Goal: Transaction & Acquisition: Purchase product/service

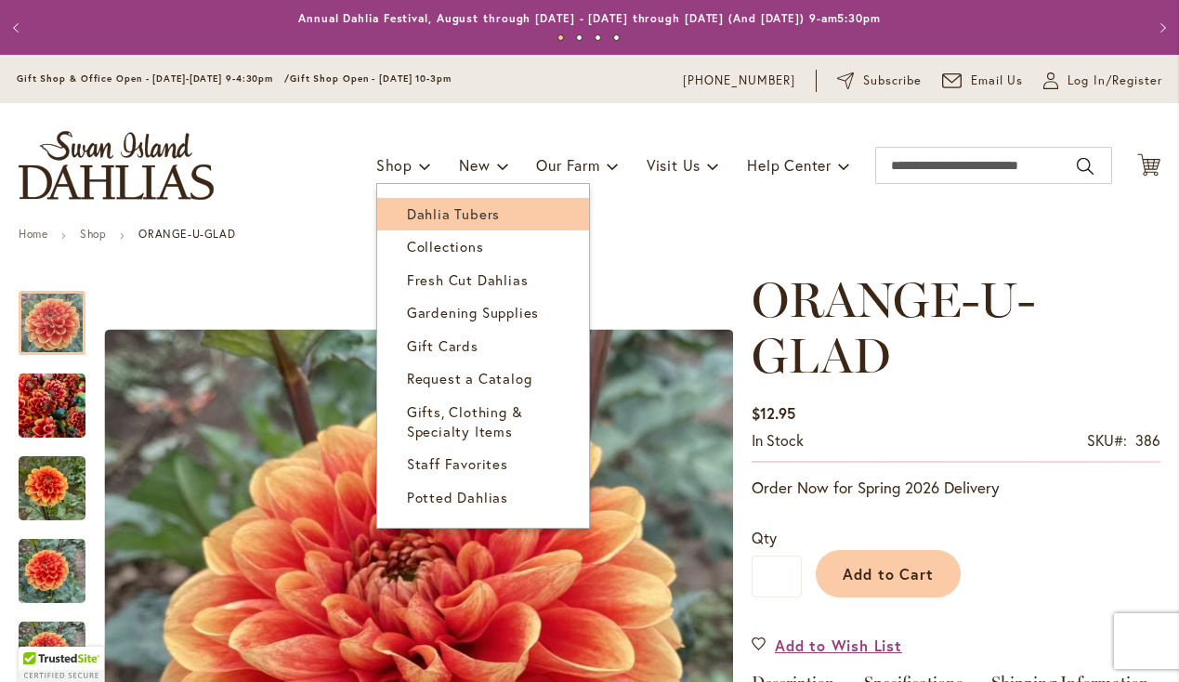
click at [410, 213] on span "Dahlia Tubers" at bounding box center [453, 213] width 93 height 19
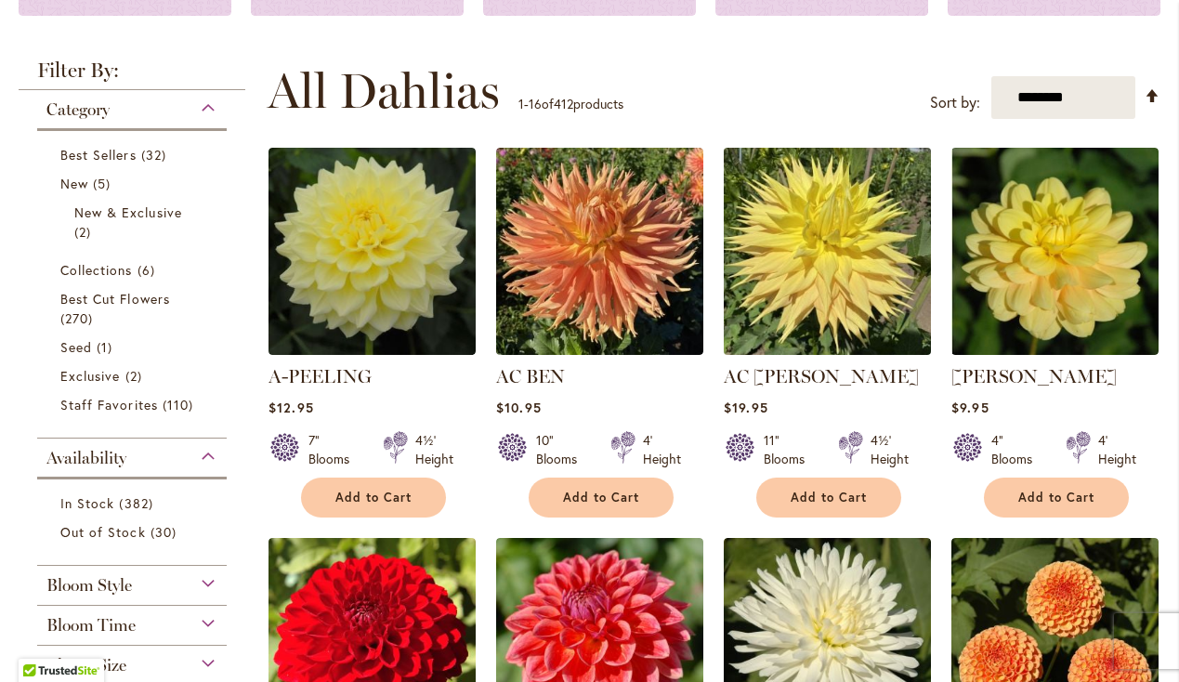
scroll to position [322, 0]
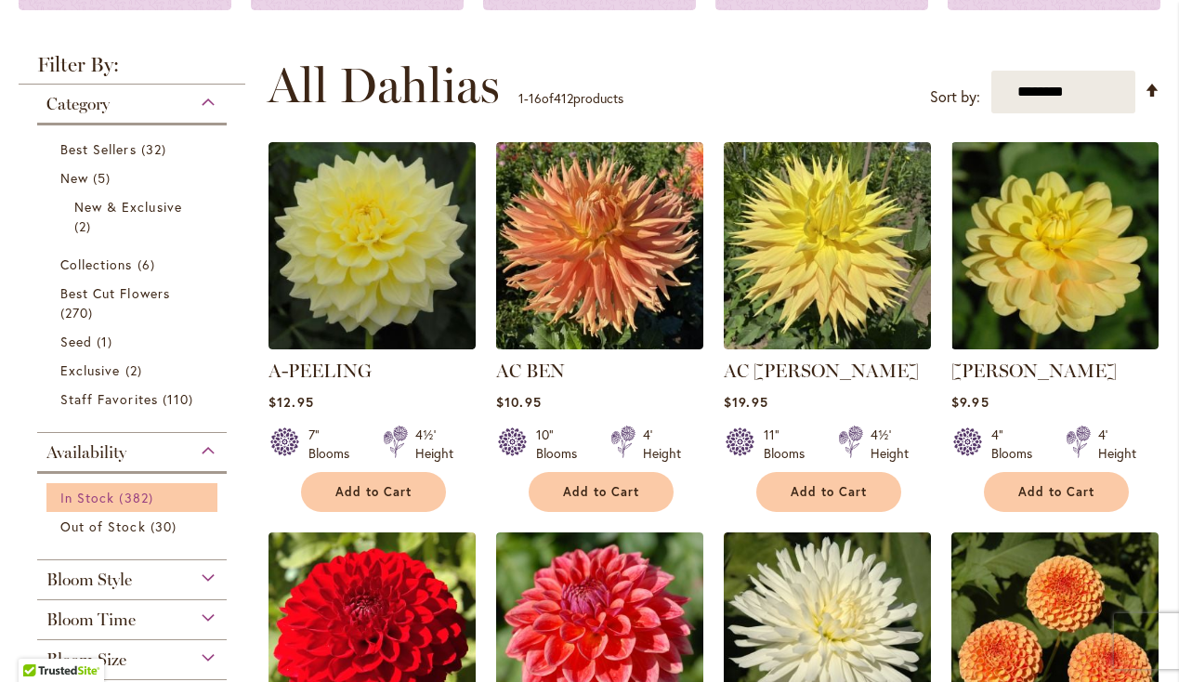
click at [94, 498] on span "In Stock" at bounding box center [87, 498] width 54 height 18
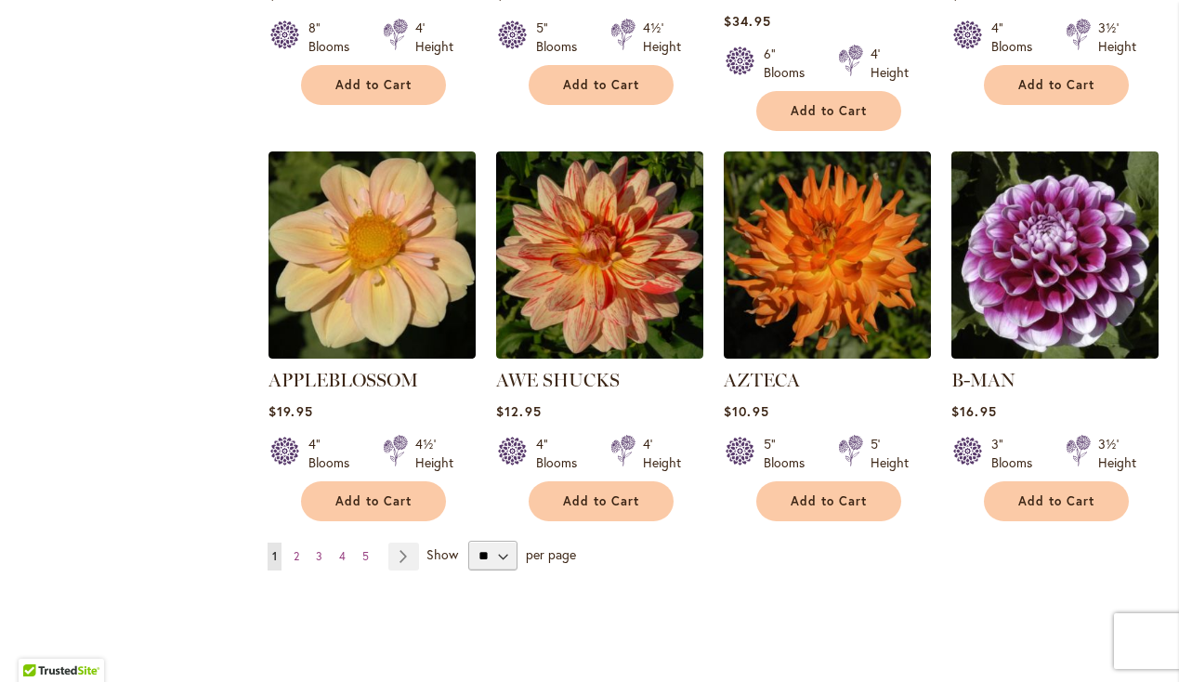
scroll to position [1471, 0]
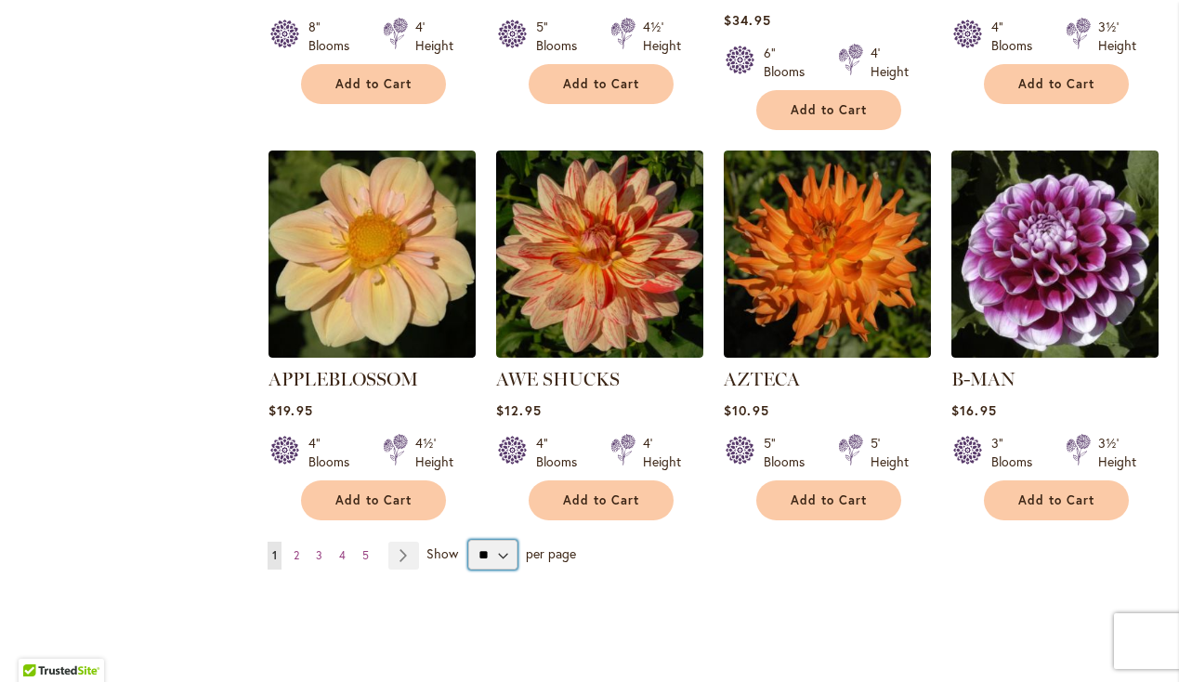
select select "**"
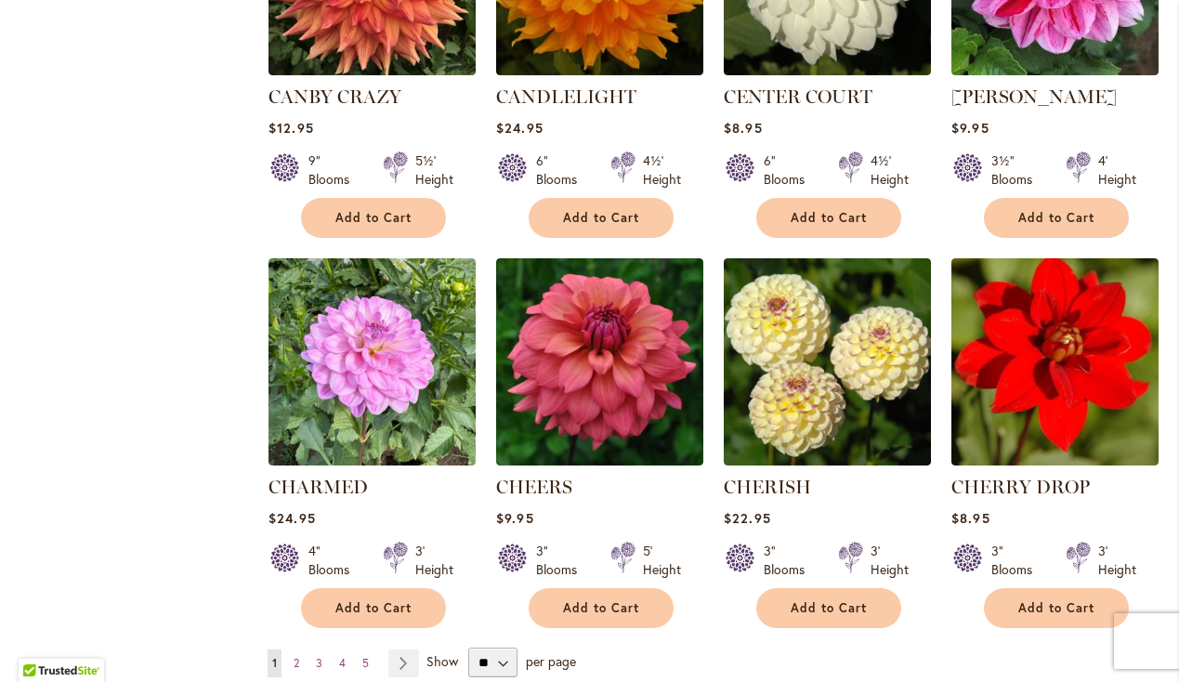
scroll to position [6106, 0]
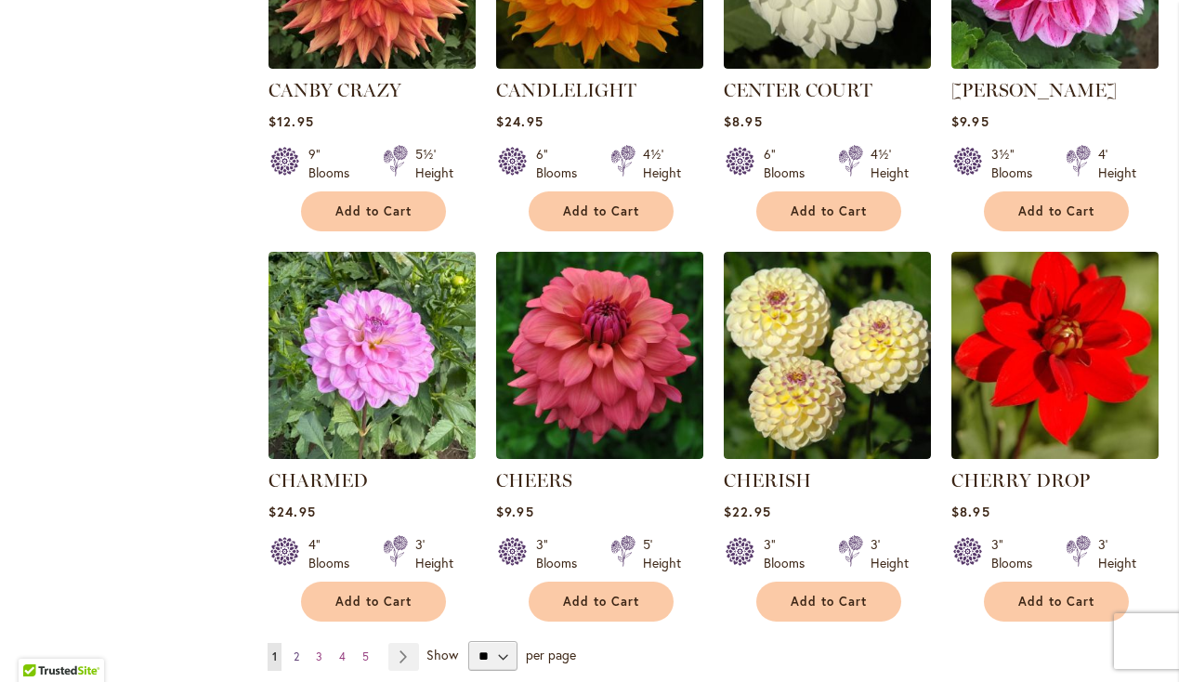
click at [296, 650] on span "2" at bounding box center [297, 657] width 6 height 14
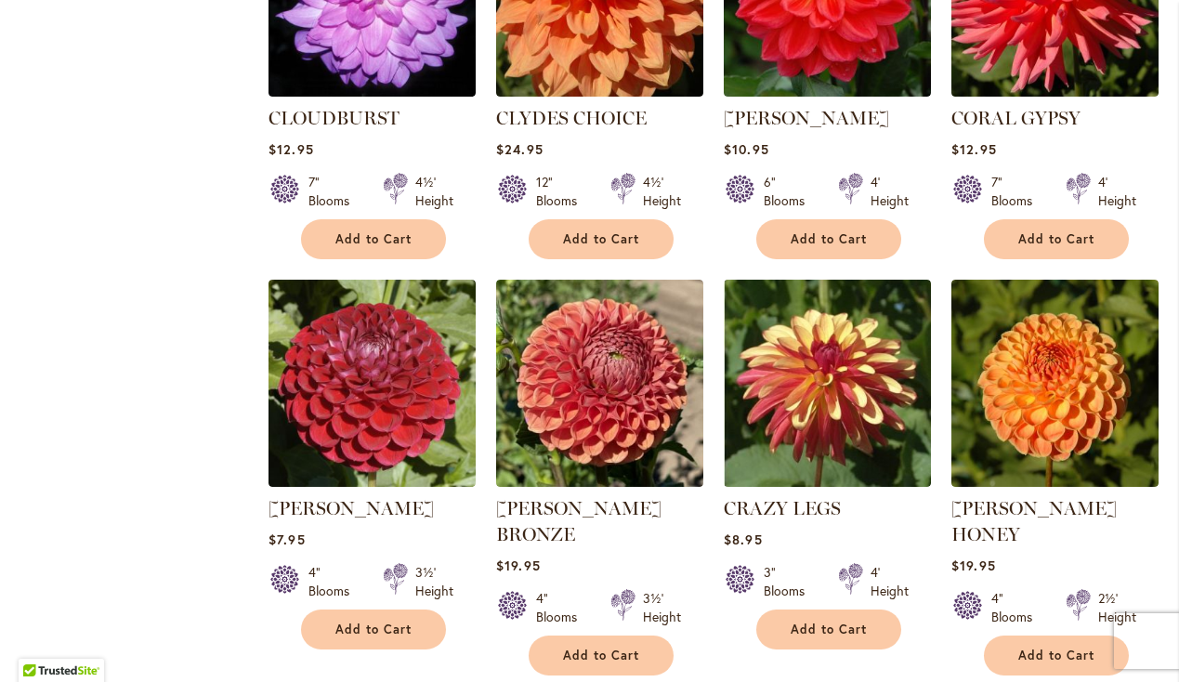
scroll to position [1384, 0]
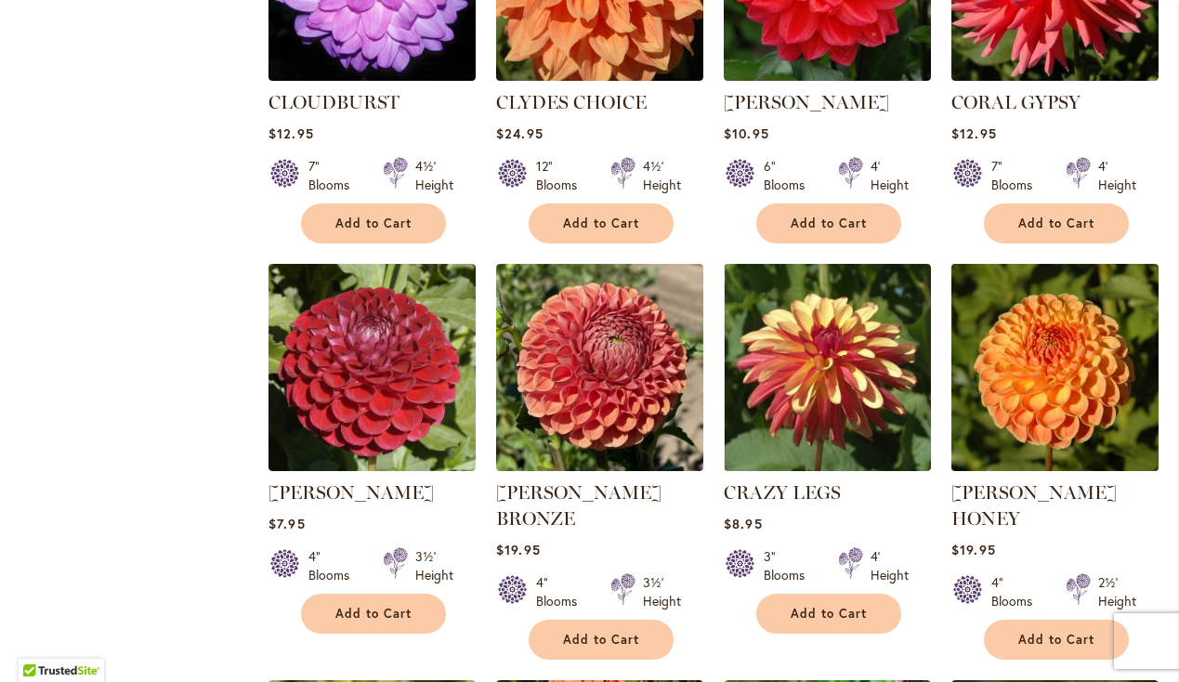
click at [1027, 364] on img at bounding box center [1055, 366] width 217 height 217
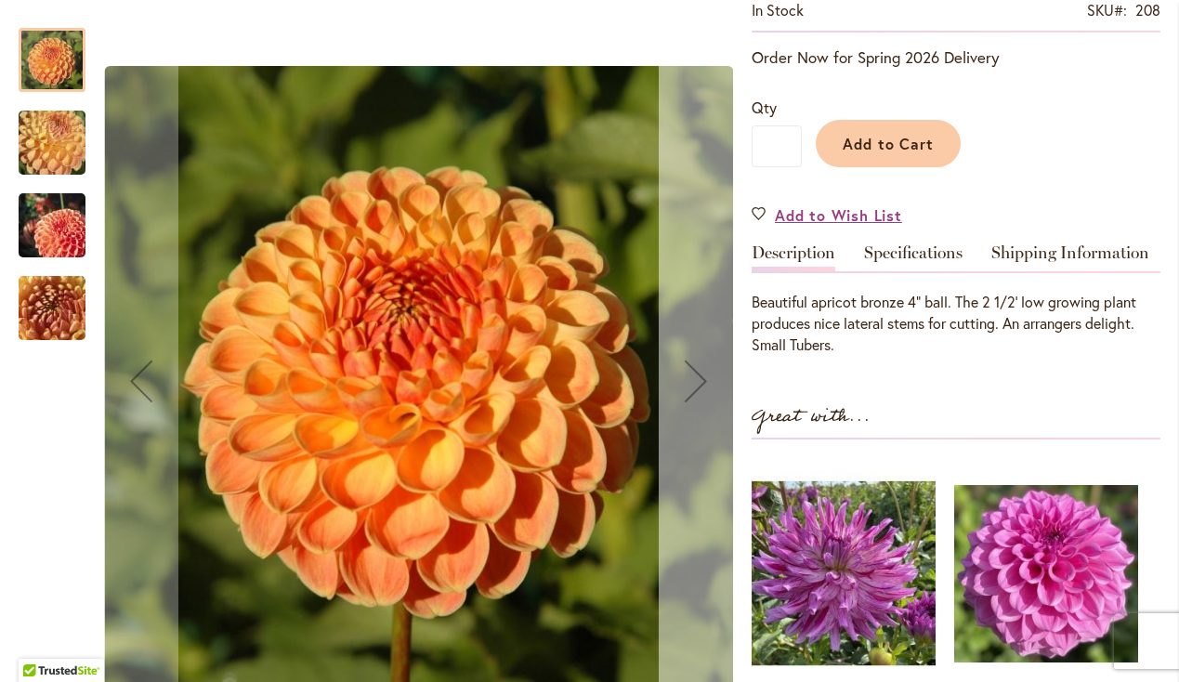
scroll to position [441, 0]
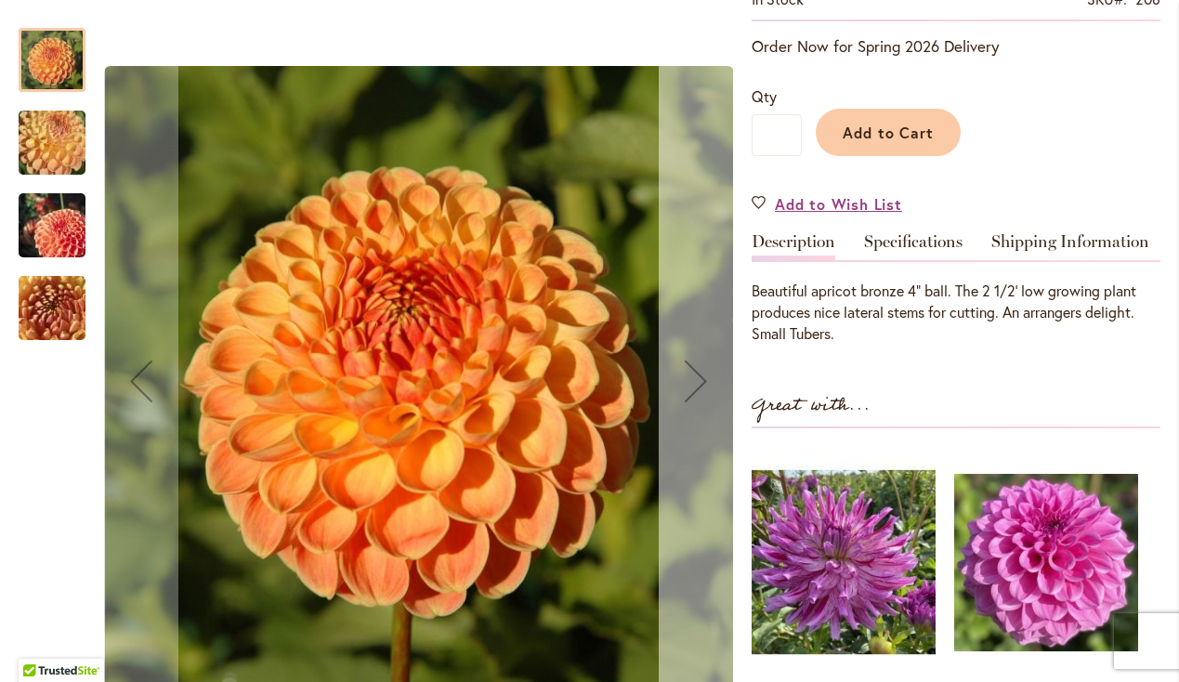
click at [696, 394] on div "Next" at bounding box center [696, 381] width 74 height 74
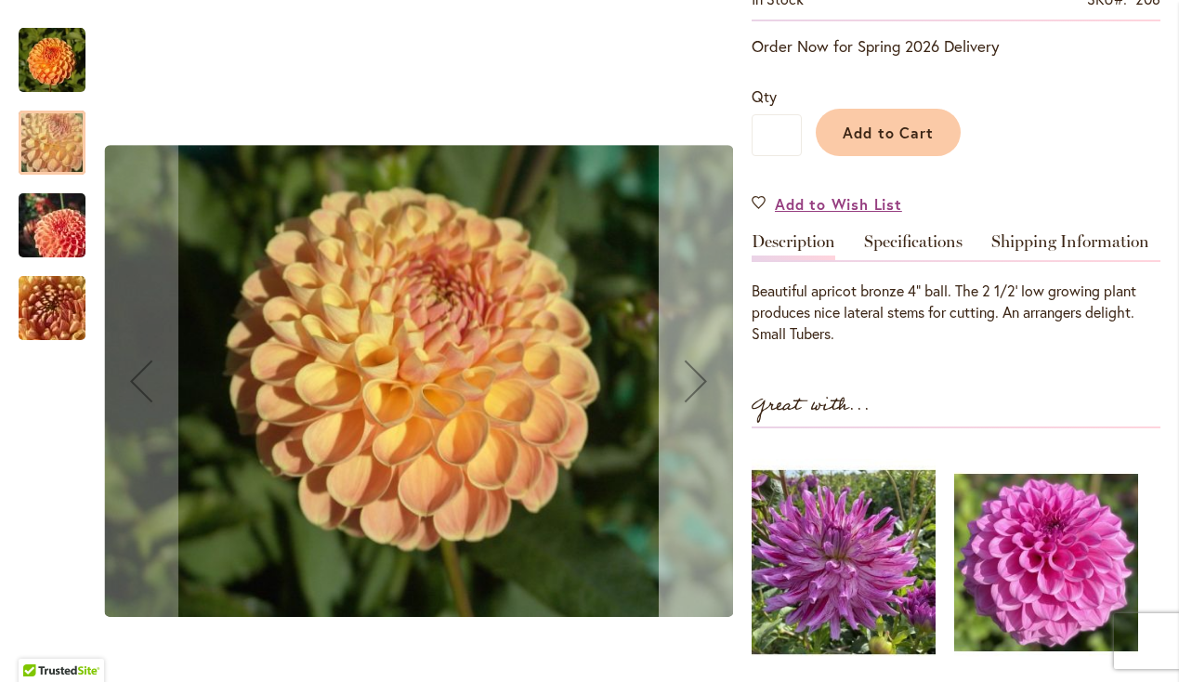
click at [696, 394] on div "Next" at bounding box center [696, 381] width 74 height 74
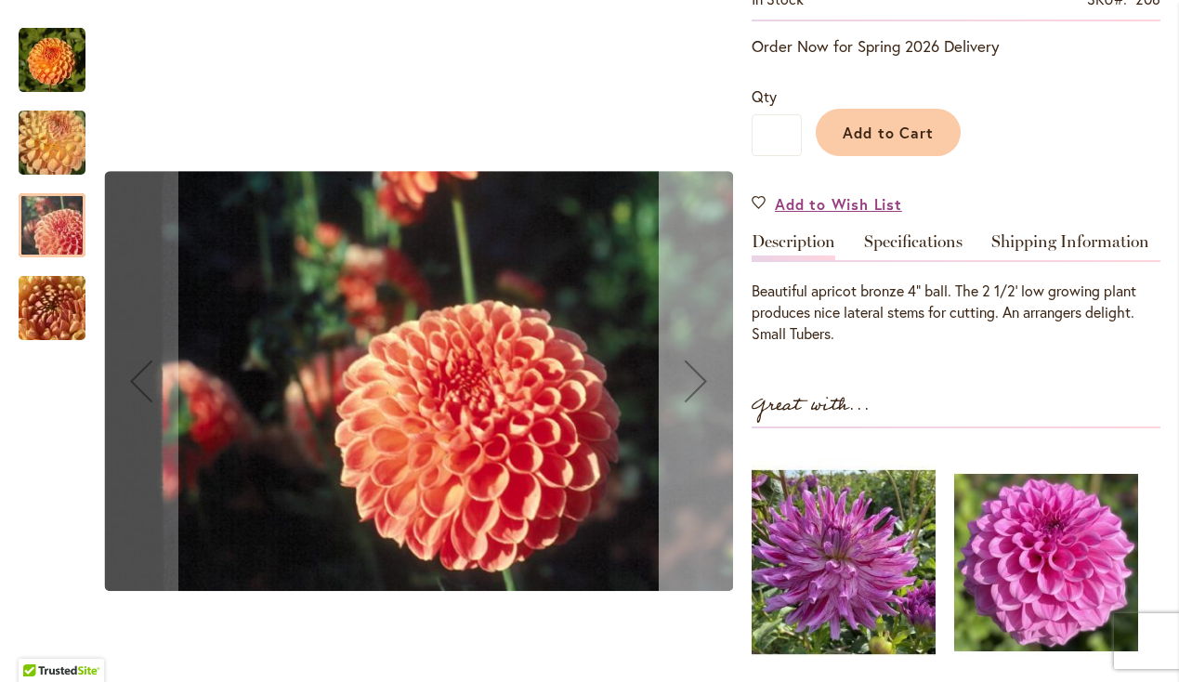
click at [696, 394] on div "Next" at bounding box center [696, 381] width 74 height 74
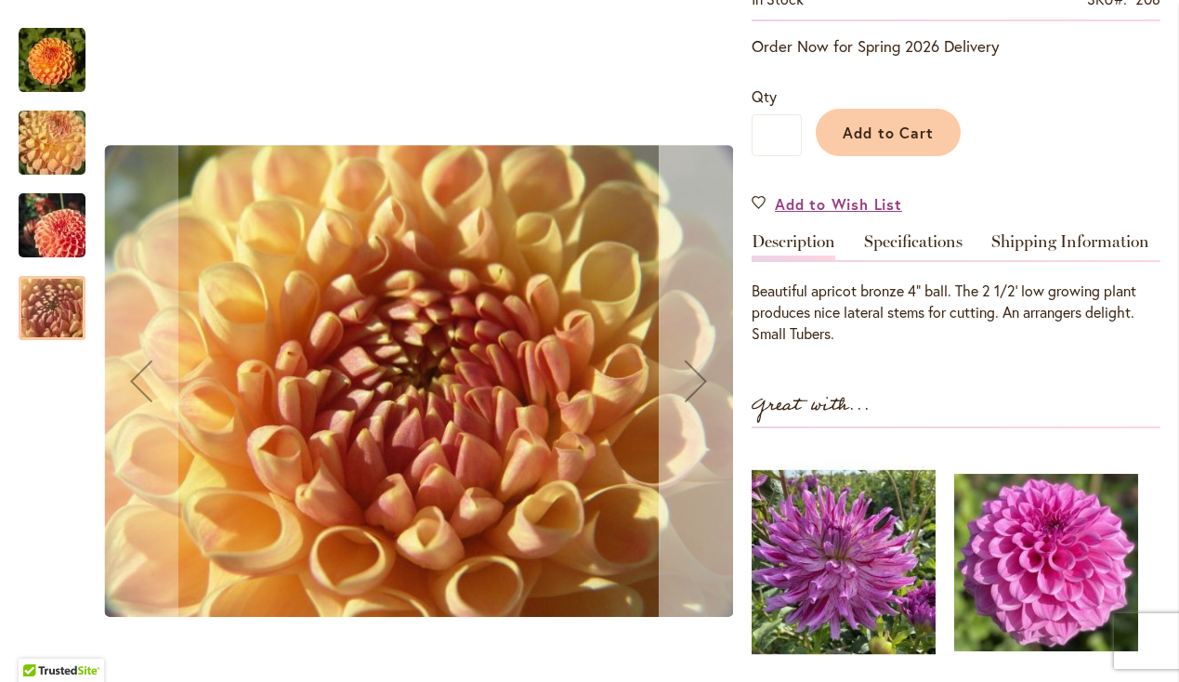
click at [696, 394] on div "Next" at bounding box center [696, 381] width 74 height 74
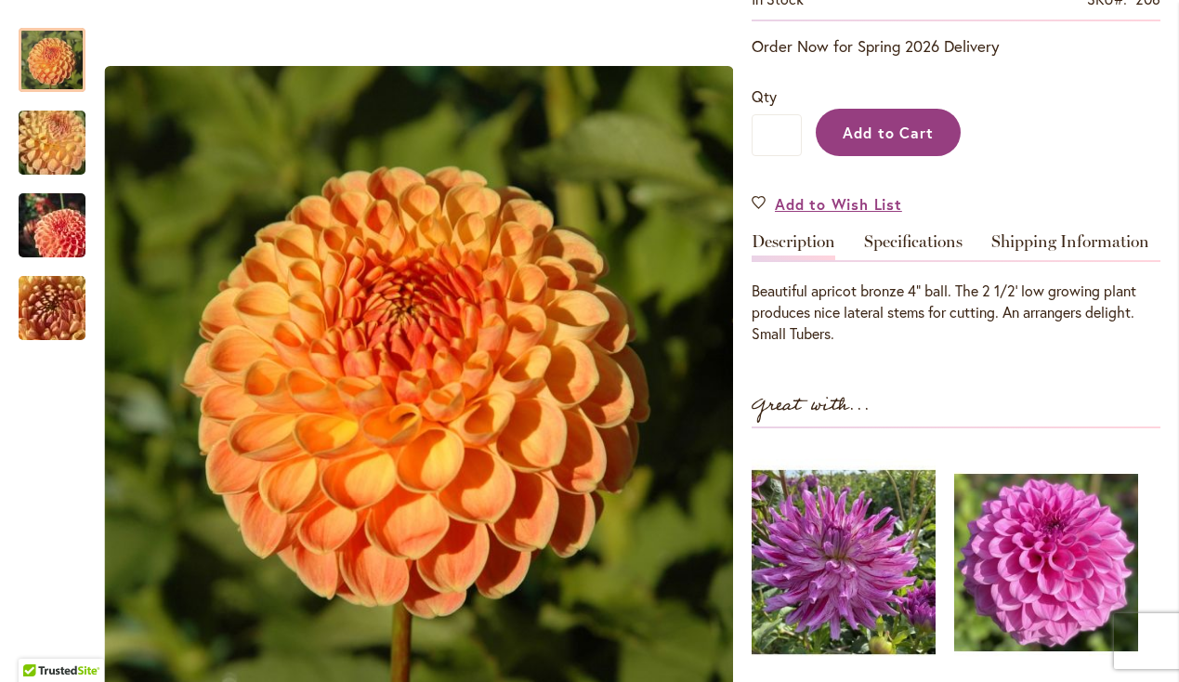
click at [876, 123] on span "Add to Cart" at bounding box center [889, 133] width 92 height 20
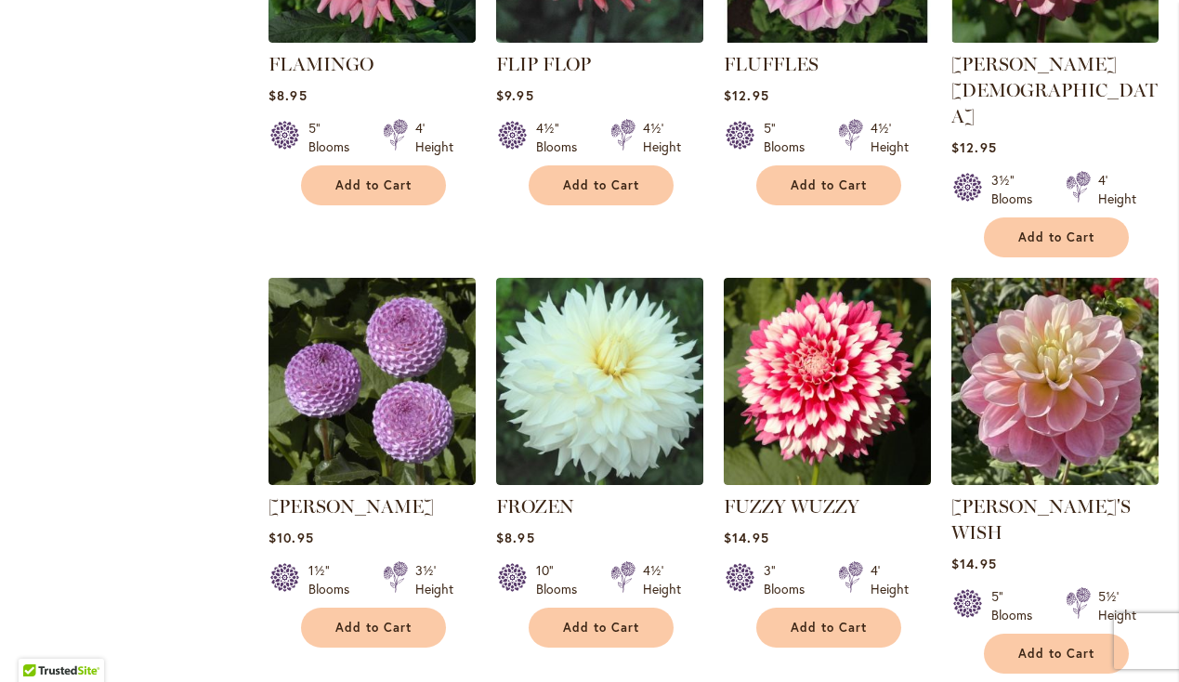
scroll to position [6304, 0]
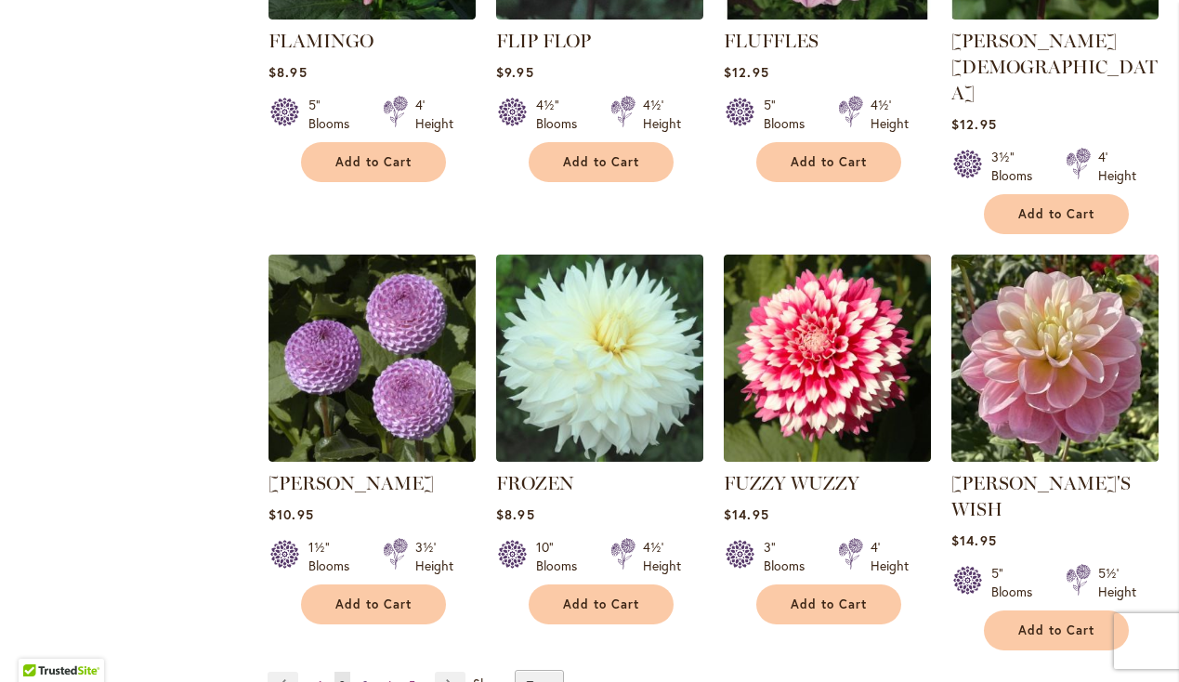
click at [368, 678] on span "3" at bounding box center [365, 685] width 7 height 14
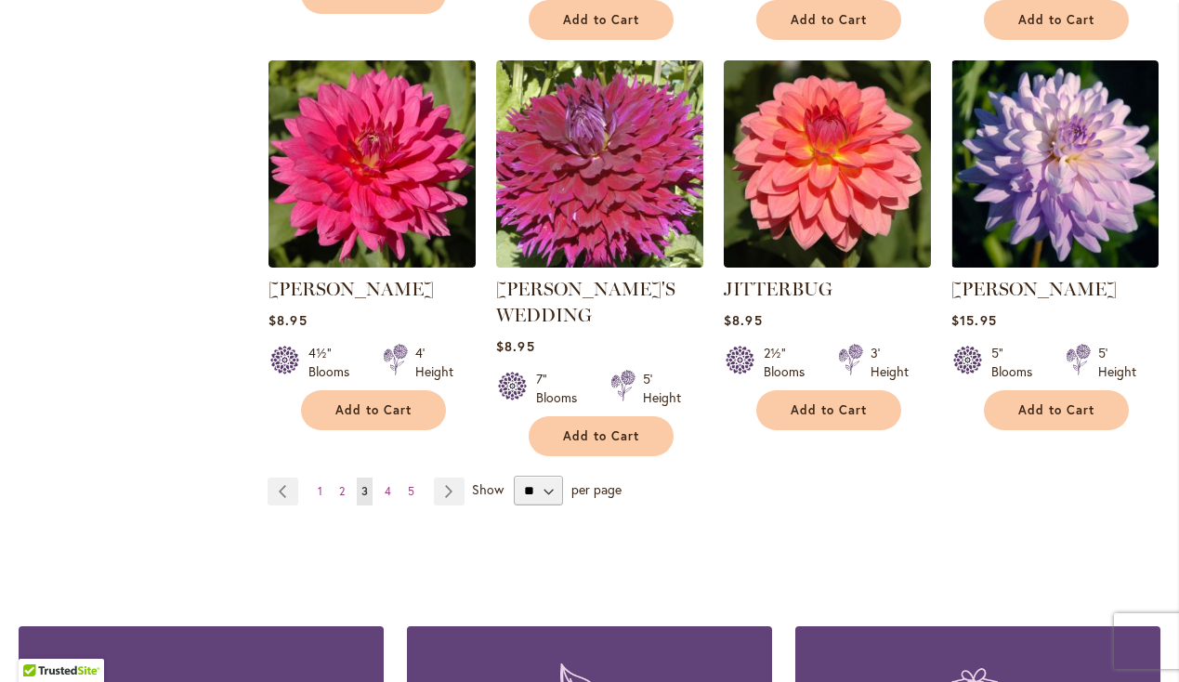
scroll to position [6472, 0]
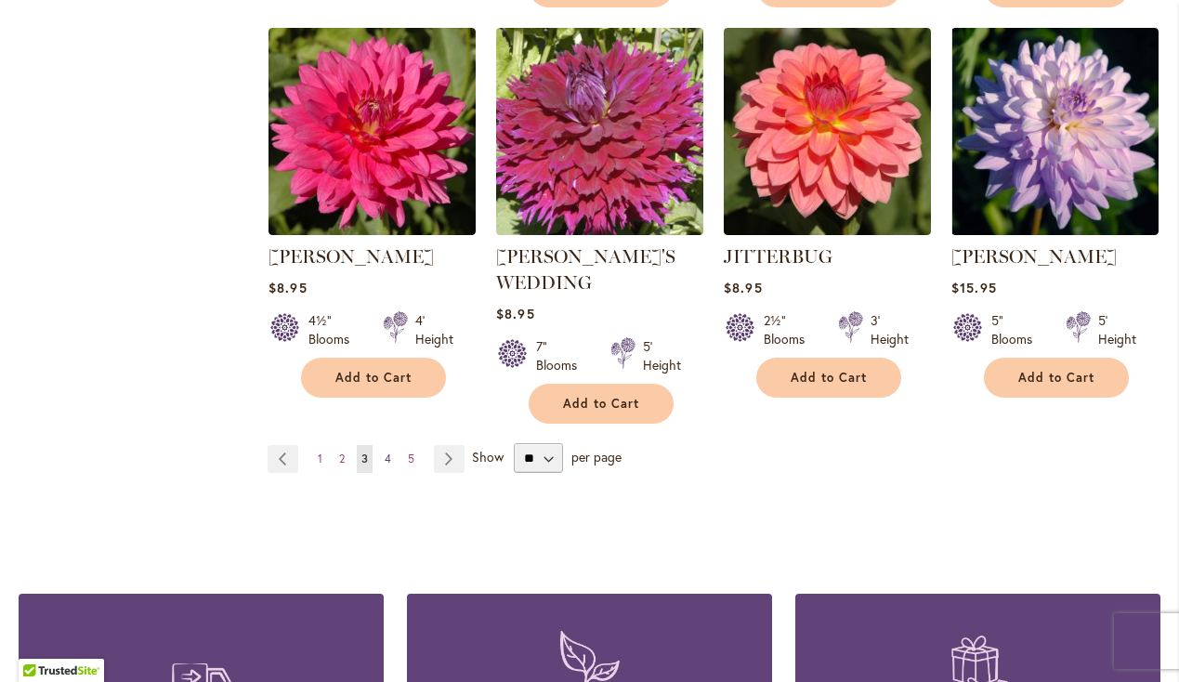
click at [392, 445] on link "Page 4" at bounding box center [388, 459] width 16 height 28
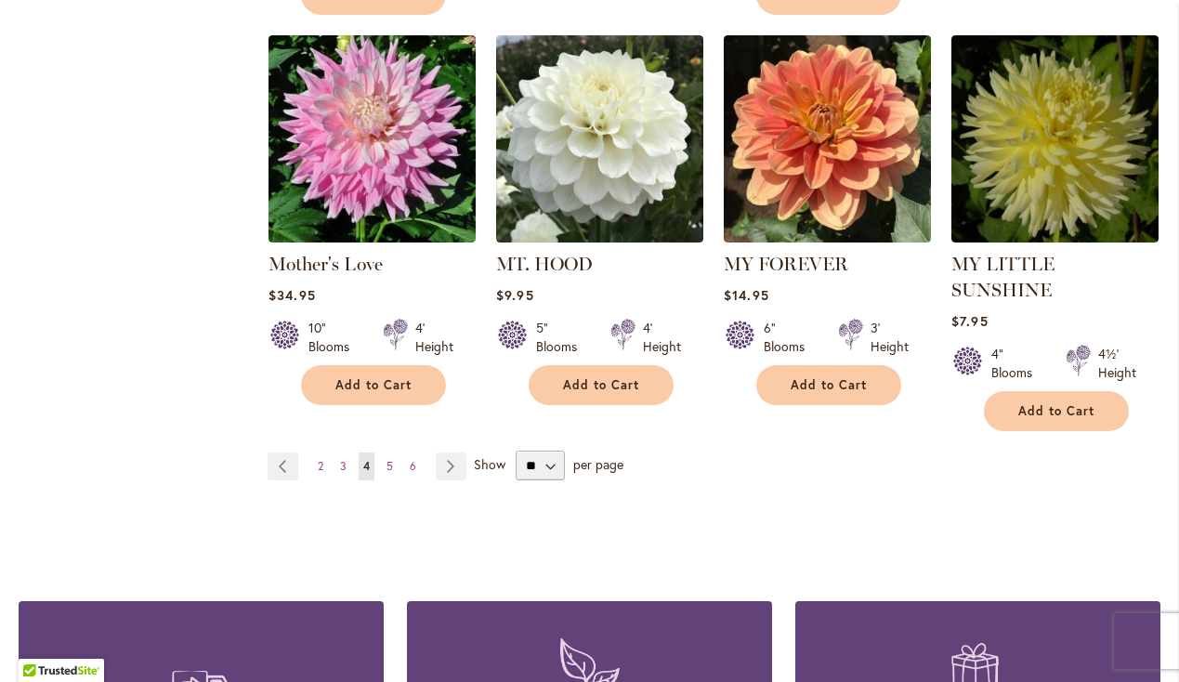
scroll to position [6404, 0]
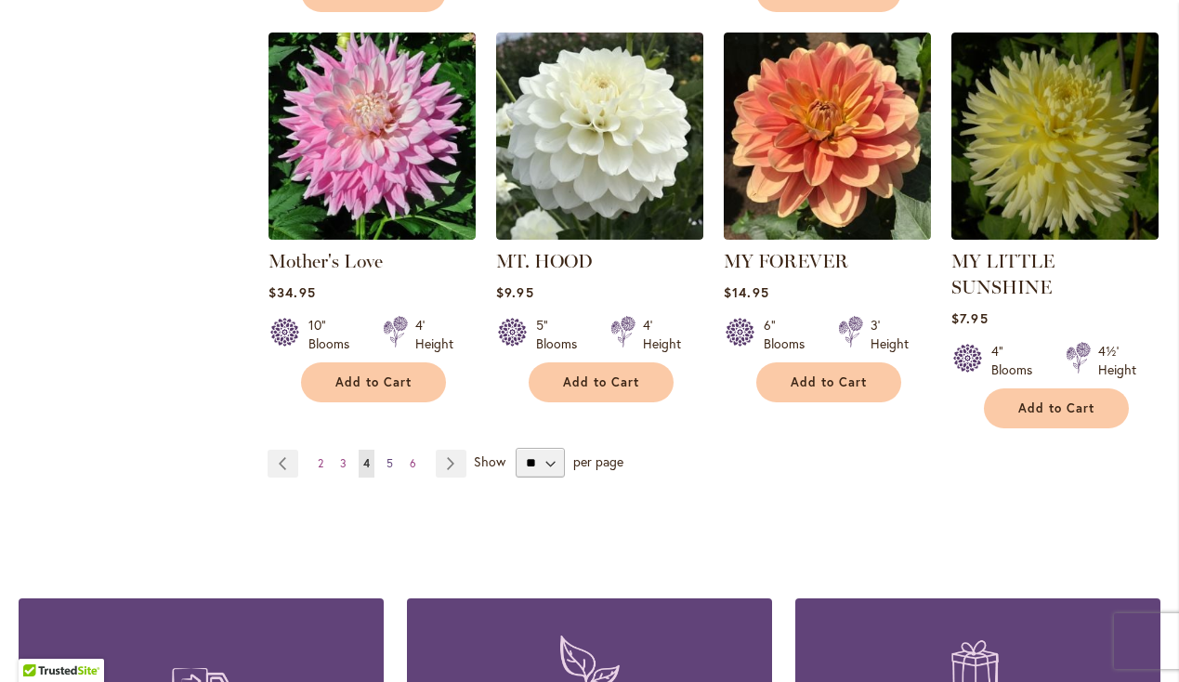
click at [387, 456] on span "5" at bounding box center [390, 463] width 7 height 14
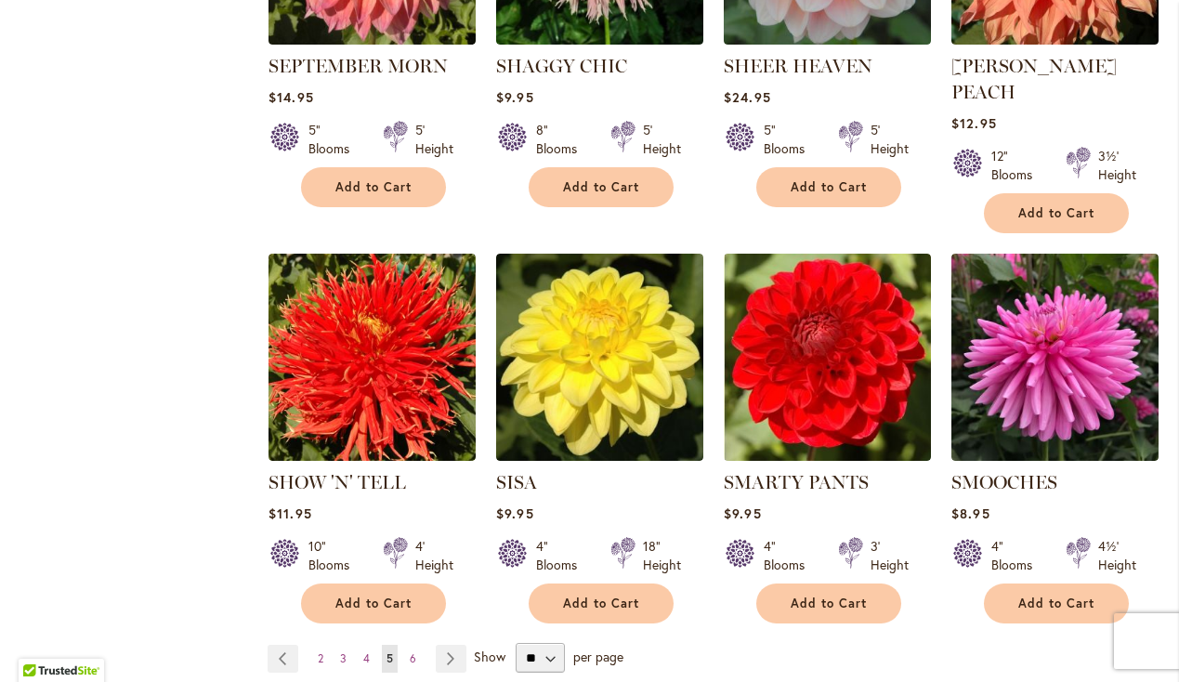
scroll to position [6187, 0]
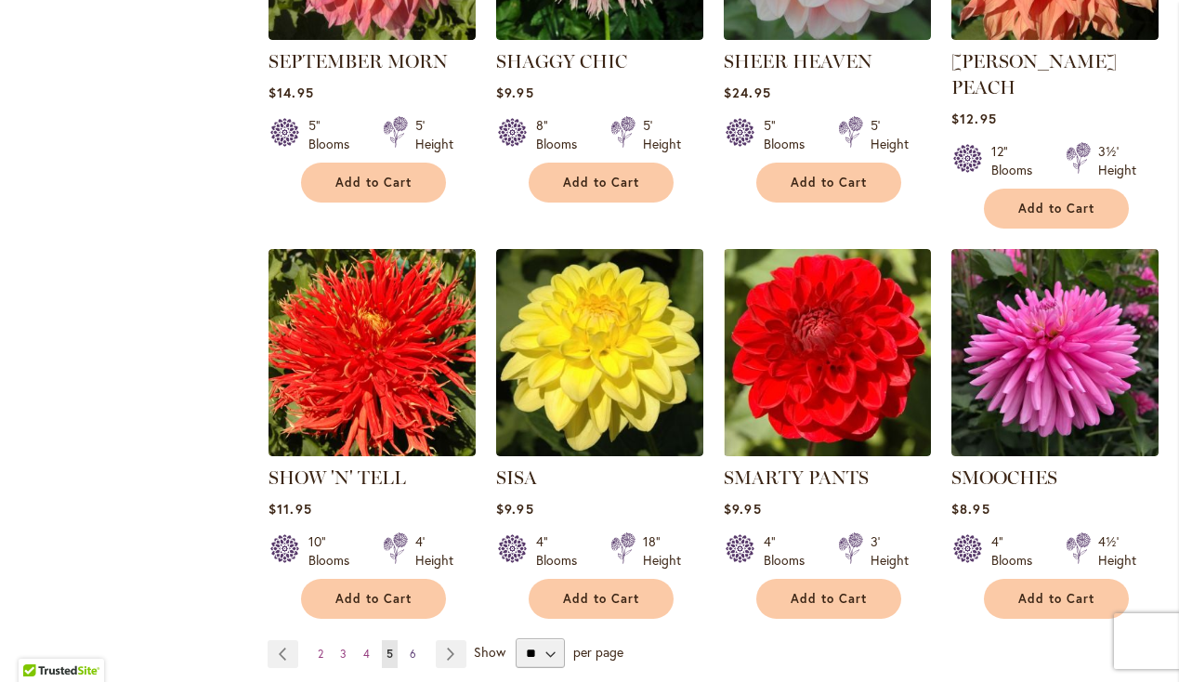
click at [415, 647] on span "6" at bounding box center [413, 654] width 7 height 14
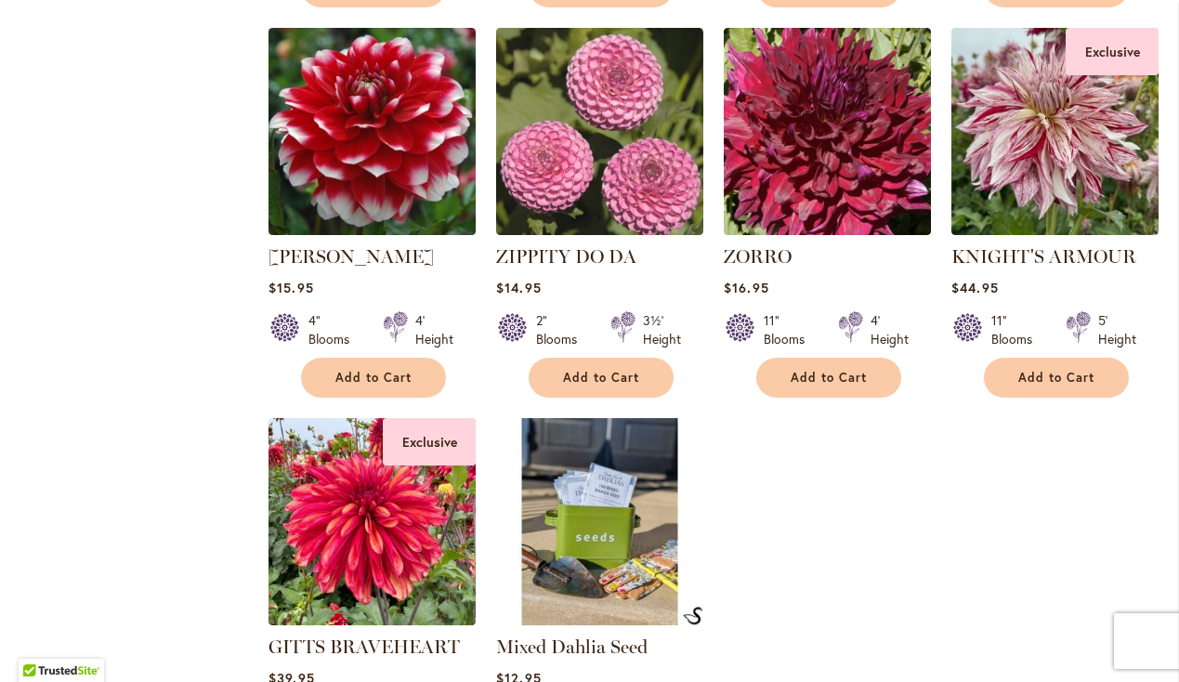
scroll to position [5916, 0]
